Goal: Information Seeking & Learning: Learn about a topic

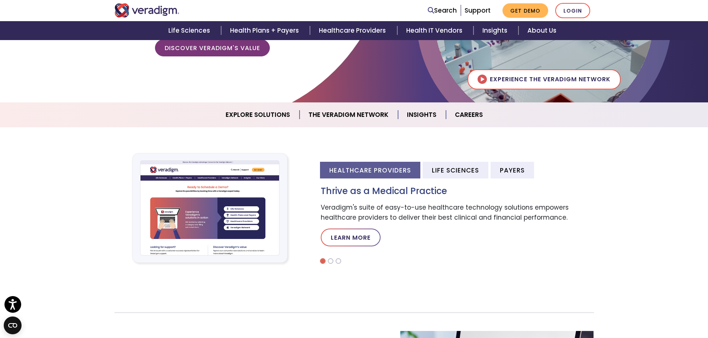
scroll to position [186, 0]
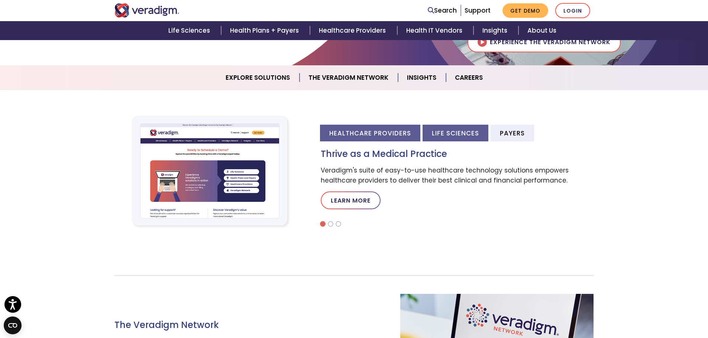
click at [448, 134] on li "Life Sciences" at bounding box center [455, 133] width 66 height 17
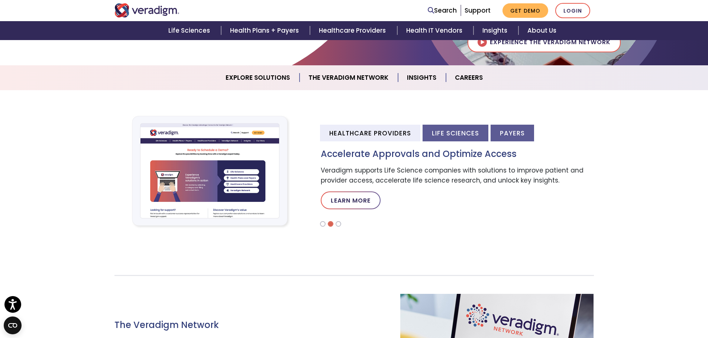
click at [513, 133] on li "Payers" at bounding box center [511, 133] width 43 height 17
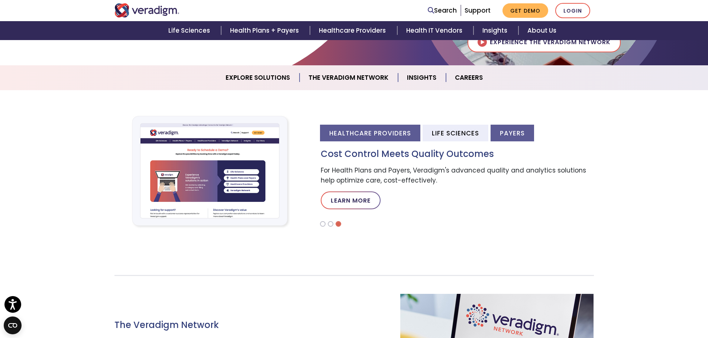
click at [396, 131] on li "Healthcare Providers" at bounding box center [370, 133] width 100 height 17
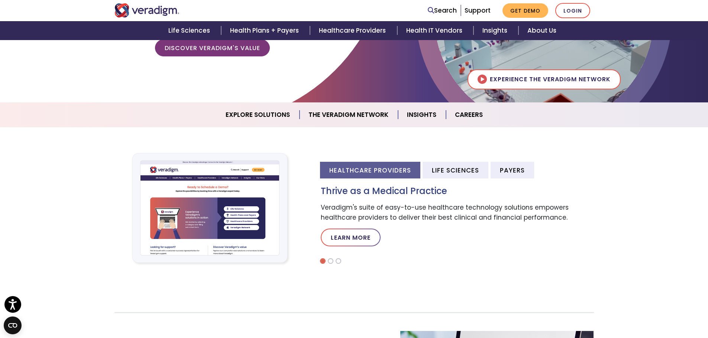
scroll to position [111, 0]
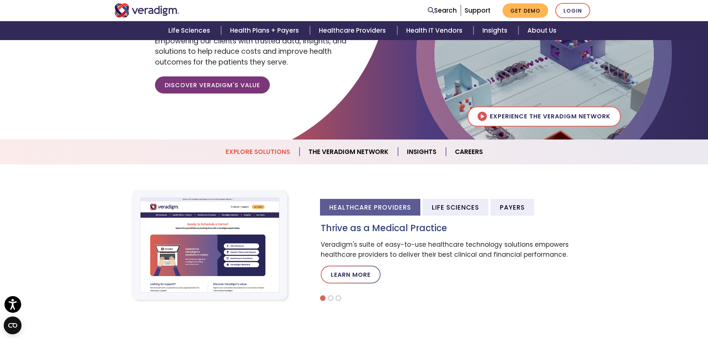
click at [256, 153] on link "Explore Solutions" at bounding box center [258, 152] width 83 height 19
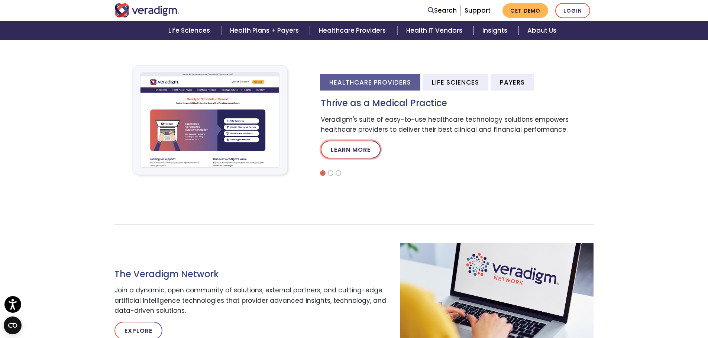
click at [350, 149] on link "Learn More" at bounding box center [351, 150] width 60 height 18
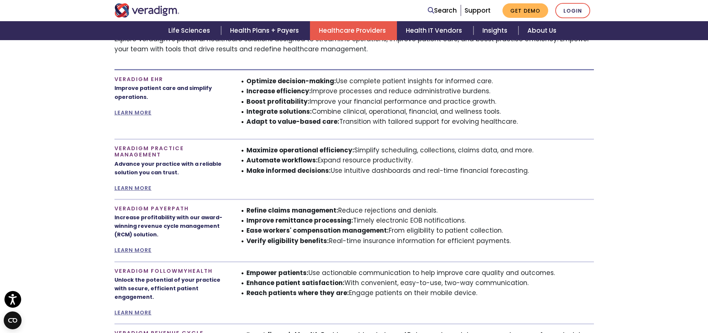
scroll to position [372, 0]
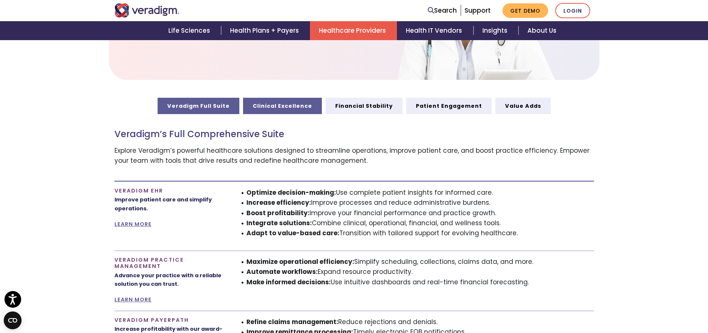
click at [276, 111] on link "Clinical Excellence" at bounding box center [282, 106] width 79 height 16
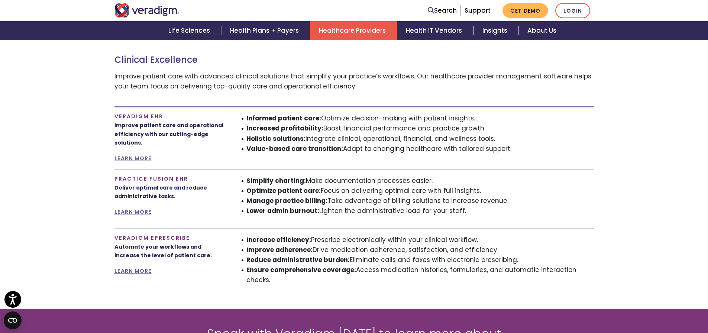
scroll to position [334, 0]
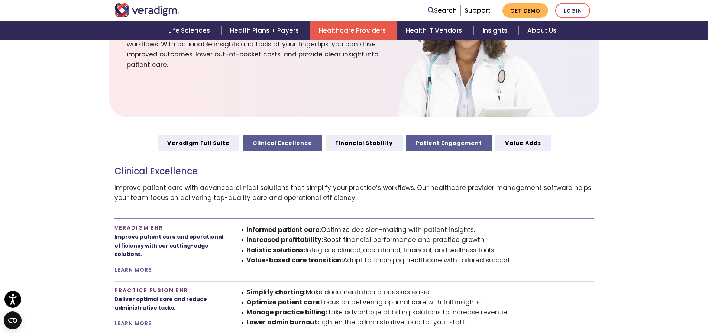
click at [465, 140] on link "Patient Engagement" at bounding box center [448, 143] width 85 height 16
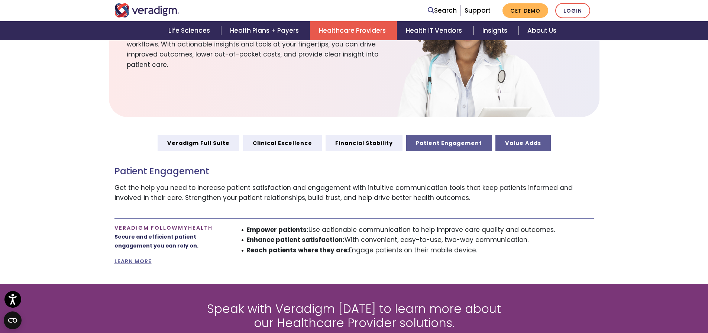
click at [538, 144] on link "Value Adds" at bounding box center [522, 143] width 55 height 16
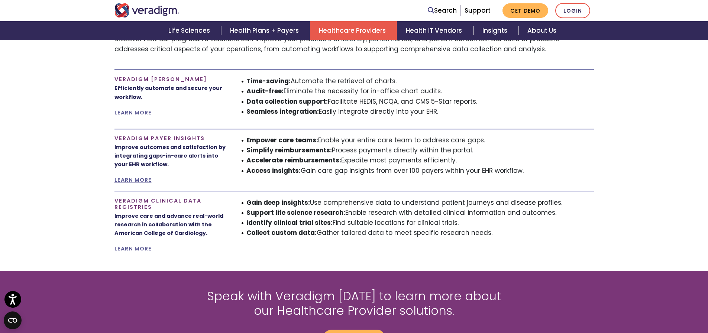
scroll to position [446, 0]
